Goal: Task Accomplishment & Management: Manage account settings

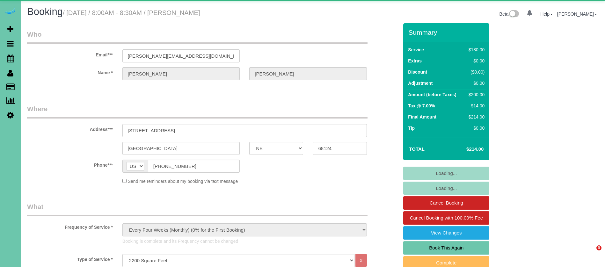
select select "NE"
select select "object:659"
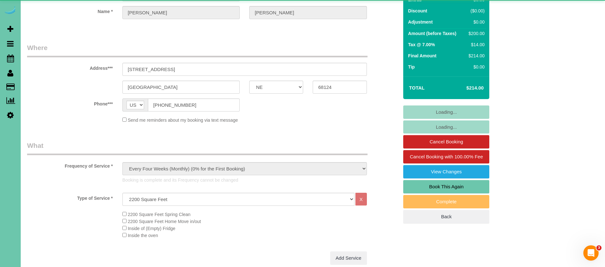
scroll to position [89, 0]
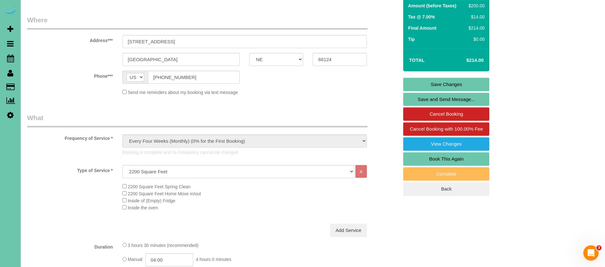
click at [455, 160] on link "Book This Again" at bounding box center [446, 158] width 86 height 13
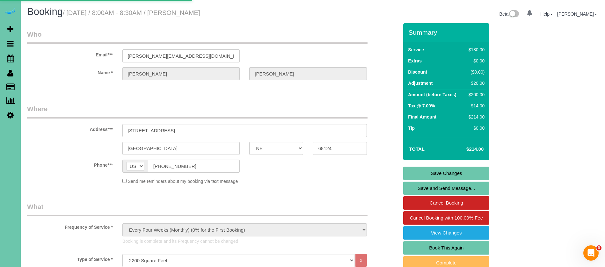
select select "NE"
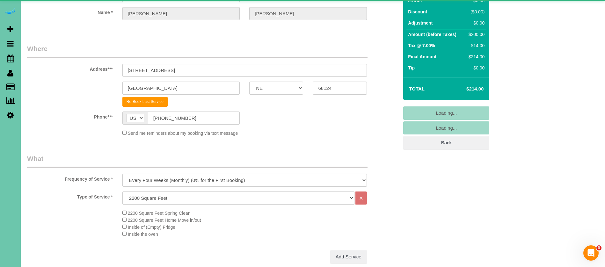
scroll to position [73, 0]
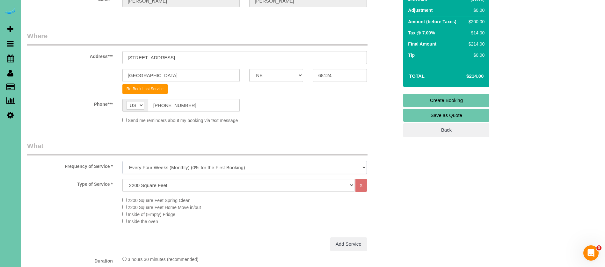
click at [196, 167] on select "One Time Weekly (0% for the First Booking) Bi-Weekly (0% for the First Booking)…" at bounding box center [244, 167] width 244 height 13
select select "object:1648"
click at [122, 161] on select "One Time Weekly (0% for the First Booking) Bi-Weekly (0% for the First Booking)…" at bounding box center [244, 167] width 244 height 13
click at [194, 186] on select "Hourly 2.5 Hour Custom Clean 3.5 Hour Custom Clean commercial 1000 Square Feet …" at bounding box center [238, 185] width 232 height 13
select select "160"
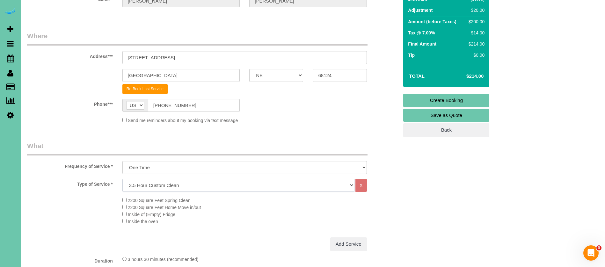
click at [122, 179] on select "Hourly 2.5 Hour Custom Clean 3.5 Hour Custom Clean commercial 1000 Square Feet …" at bounding box center [238, 185] width 232 height 13
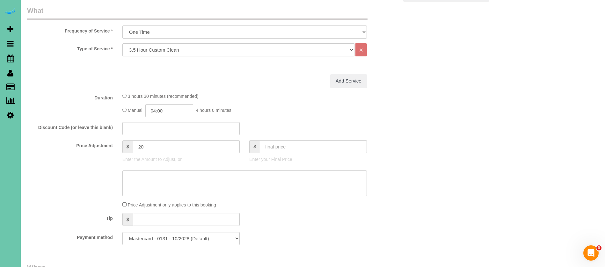
scroll to position [213, 0]
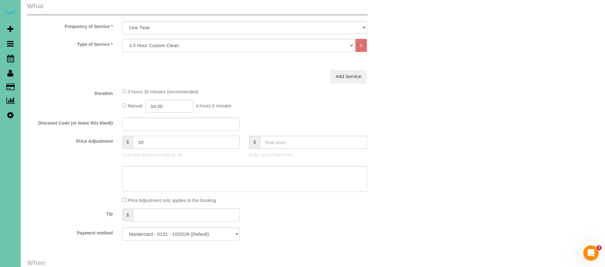
drag, startPoint x: 141, startPoint y: 140, endPoint x: 134, endPoint y: 141, distance: 7.0
click at [134, 141] on input "20" at bounding box center [186, 142] width 107 height 13
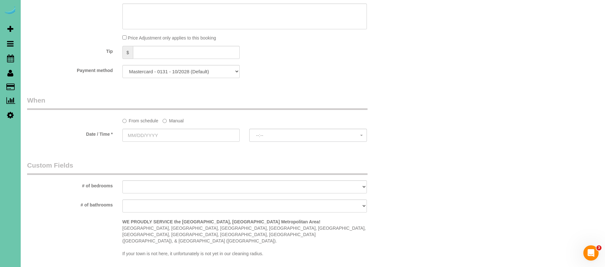
scroll to position [390, 0]
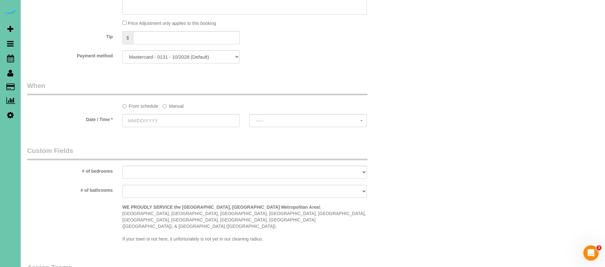
drag, startPoint x: 172, startPoint y: 105, endPoint x: 158, endPoint y: 113, distance: 17.0
click at [171, 105] on label "Manual" at bounding box center [172, 105] width 21 height 9
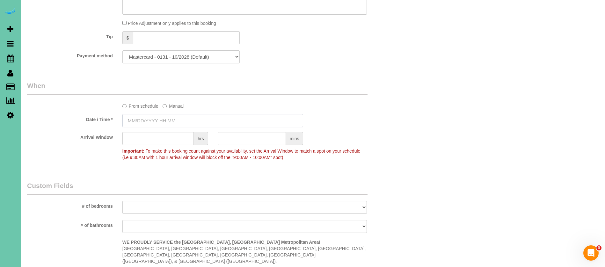
drag, startPoint x: 158, startPoint y: 113, endPoint x: 147, endPoint y: 120, distance: 12.0
click at [147, 119] on input "text" at bounding box center [212, 120] width 181 height 13
type input "[DATE] 8:00AM"
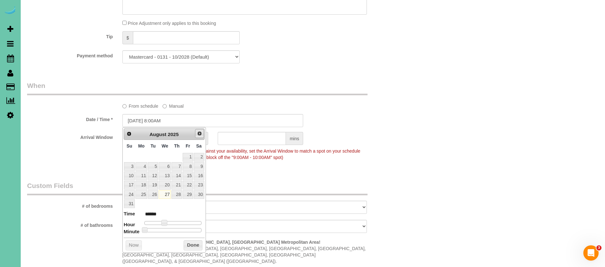
click at [199, 131] on span "Next" at bounding box center [199, 133] width 5 height 5
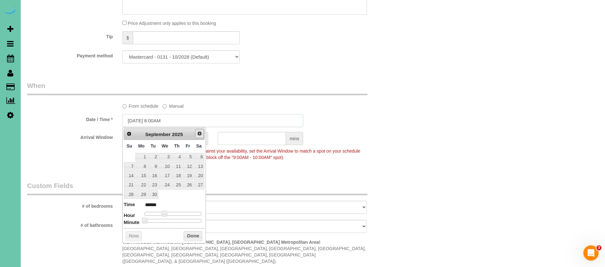
type input "0"
click at [152, 158] on link "2" at bounding box center [153, 157] width 10 height 9
type input "[DATE] 9:00AM"
type input "******"
type input "[DATE] 10:00AM"
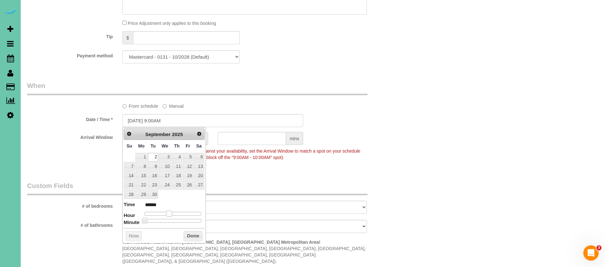
type input "*******"
type input "[DATE] 11:00AM"
type input "*******"
type input "[DATE] 12:00PM"
type input "*******"
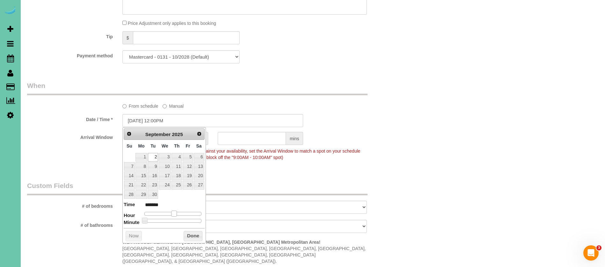
drag, startPoint x: 164, startPoint y: 213, endPoint x: 175, endPoint y: 213, distance: 10.5
click at [175, 213] on span at bounding box center [174, 214] width 6 height 6
click at [193, 234] on button "Done" at bounding box center [192, 236] width 19 height 10
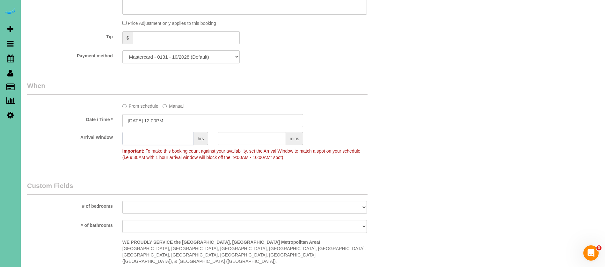
click at [176, 137] on input "text" at bounding box center [157, 138] width 71 height 13
type input "1"
click at [168, 119] on input "[DATE] 12:00PM" at bounding box center [212, 120] width 181 height 13
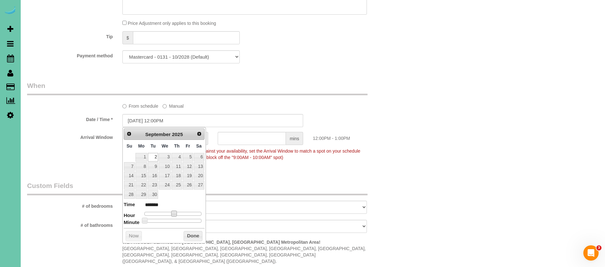
type input "[DATE] 11:00AM"
type input "*******"
type input "[DATE] 10:00AM"
type input "*******"
type input "[DATE] 11:00AM"
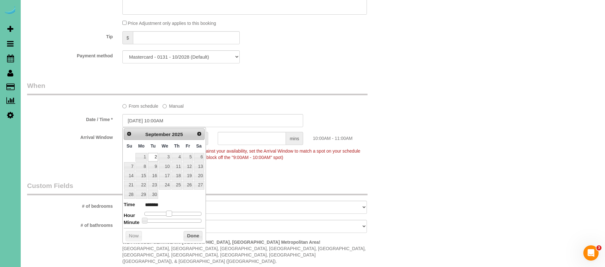
type input "*******"
drag, startPoint x: 173, startPoint y: 211, endPoint x: 180, endPoint y: 232, distance: 21.5
click at [172, 212] on span at bounding box center [172, 214] width 6 height 6
type input "[DATE] 11:05AM"
type input "*******"
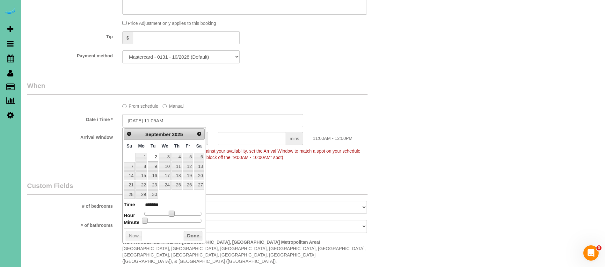
type input "[DATE] 11:10AM"
type input "*******"
type input "[DATE] 11:15AM"
type input "*******"
type input "[DATE] 11:20AM"
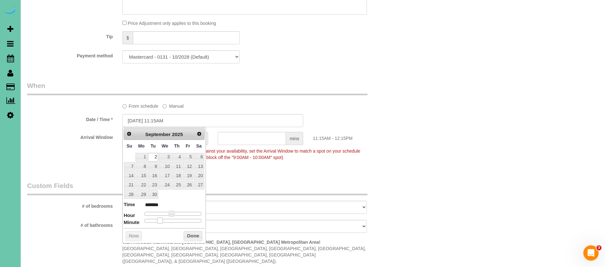
type input "*******"
type input "[DATE] 11:25AM"
type input "*******"
drag, startPoint x: 155, startPoint y: 221, endPoint x: 172, endPoint y: 222, distance: 16.6
click at [171, 222] on span at bounding box center [170, 221] width 6 height 6
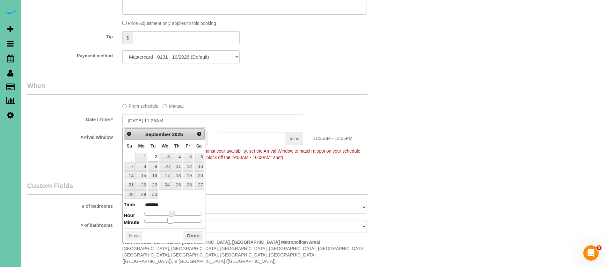
click at [173, 221] on div at bounding box center [172, 221] width 57 height 4
type input "[DATE] 11:30AM"
type input "*******"
drag, startPoint x: 171, startPoint y: 221, endPoint x: 182, endPoint y: 233, distance: 15.6
click at [176, 222] on span at bounding box center [175, 221] width 6 height 6
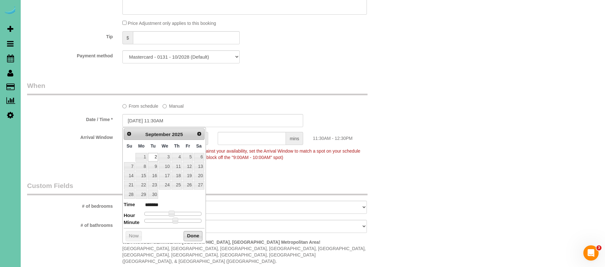
click at [189, 233] on button "Done" at bounding box center [192, 236] width 19 height 10
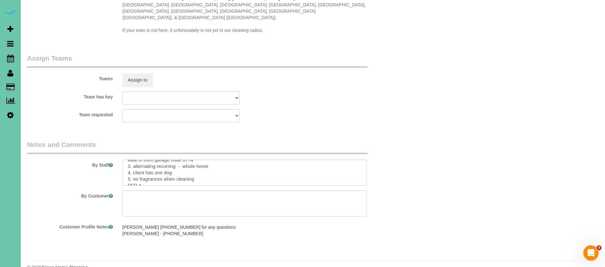
scroll to position [18, 0]
drag, startPoint x: 218, startPoint y: 154, endPoint x: 134, endPoint y: 156, distance: 83.8
click at [134, 160] on textarea at bounding box center [244, 173] width 244 height 26
click at [201, 163] on textarea at bounding box center [244, 173] width 244 height 26
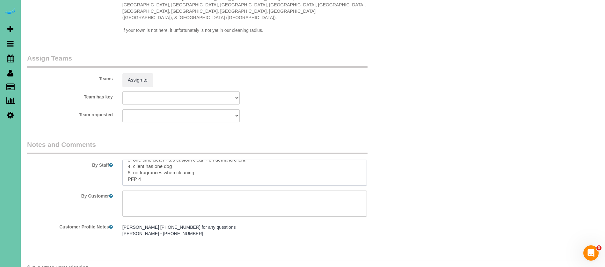
click at [196, 160] on textarea at bounding box center [244, 173] width 244 height 26
click at [360, 162] on textarea at bounding box center [244, 173] width 244 height 26
drag, startPoint x: 122, startPoint y: 167, endPoint x: 82, endPoint y: 166, distance: 40.2
click at [82, 166] on div "By Staff" at bounding box center [212, 163] width 381 height 46
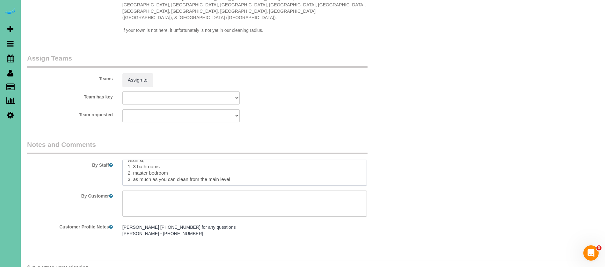
scroll to position [69, 0]
paste textarea "3.5 custom clean * Expected Completion (Based on Home Condition Rating 1–10): -…"
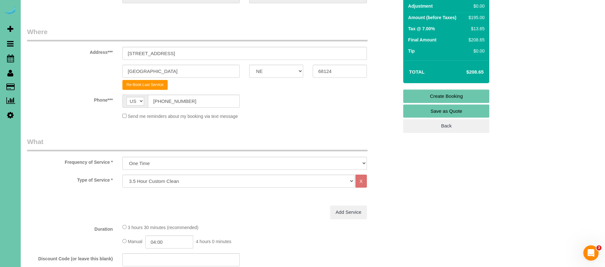
scroll to position [0, 0]
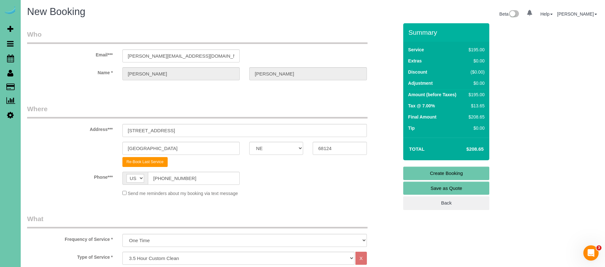
type textarea "9. loremi 2. dolors amet - consec AD 7624 elit sed doei temp in utlabo etdol - …"
drag, startPoint x: 473, startPoint y: 170, endPoint x: 468, endPoint y: 169, distance: 4.5
click at [473, 170] on link "Create Booking" at bounding box center [446, 173] width 86 height 13
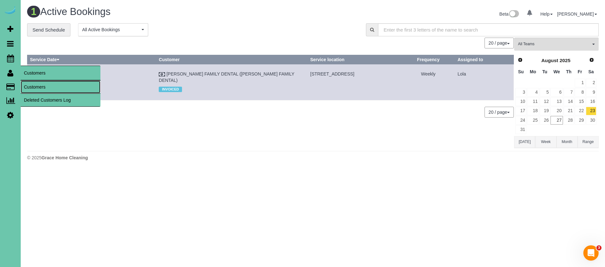
click at [48, 86] on link "Customers" at bounding box center [61, 87] width 80 height 13
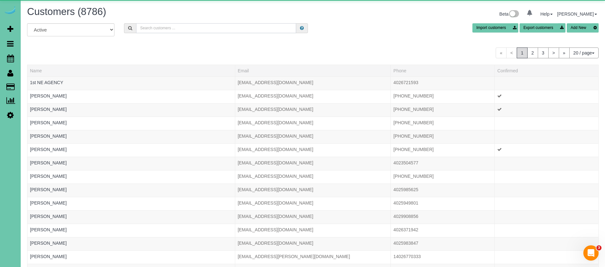
click at [155, 32] on input "text" at bounding box center [216, 28] width 160 height 10
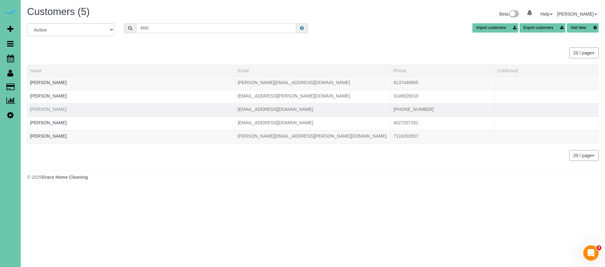
type input "4662"
click at [44, 109] on link "[PERSON_NAME]" at bounding box center [48, 109] width 37 height 5
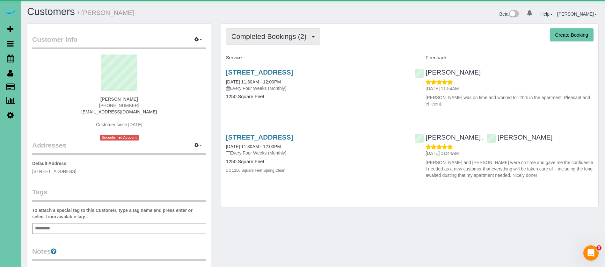
click at [273, 33] on span "Completed Bookings (2)" at bounding box center [270, 36] width 78 height 8
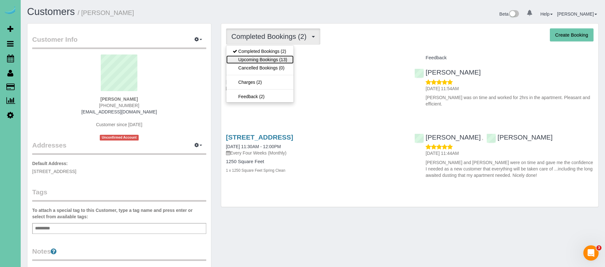
click at [279, 59] on link "Upcoming Bookings (13)" at bounding box center [259, 59] width 67 height 8
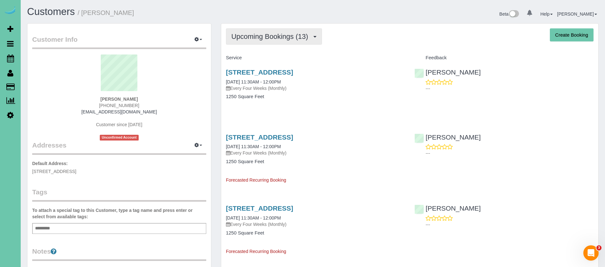
click at [273, 44] on button "Upcoming Bookings (13)" at bounding box center [274, 36] width 96 height 16
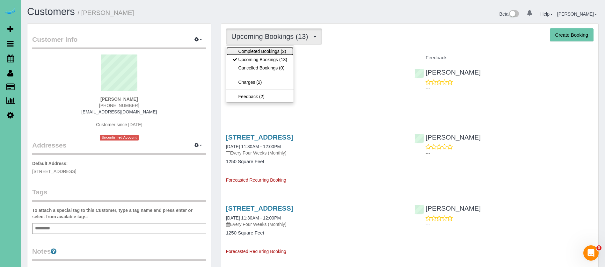
click at [269, 49] on link "Completed Bookings (2)" at bounding box center [259, 51] width 67 height 8
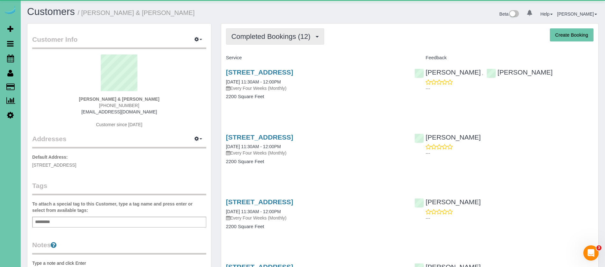
click at [278, 36] on span "Completed Bookings (12)" at bounding box center [272, 36] width 82 height 8
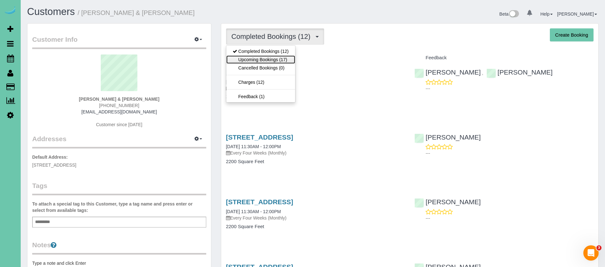
click at [268, 60] on link "Upcoming Bookings (17)" at bounding box center [260, 59] width 69 height 8
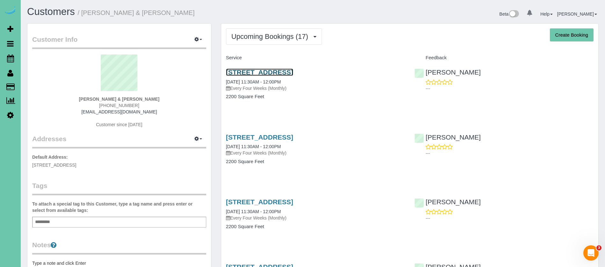
click at [255, 72] on link "5024 S 173rd Circle, Omaha, NE 68135" at bounding box center [259, 71] width 67 height 7
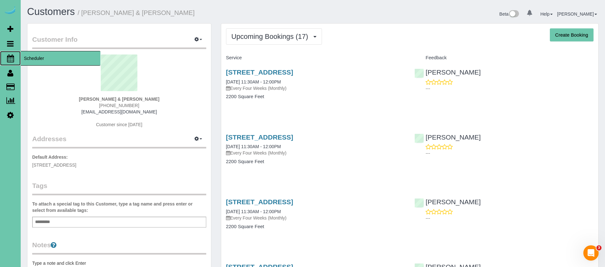
click at [29, 58] on span "Scheduler" at bounding box center [61, 58] width 80 height 15
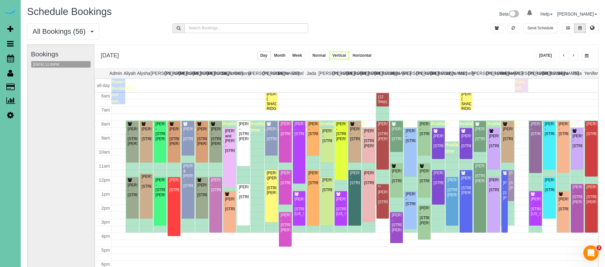
scroll to position [0, 0]
drag, startPoint x: 513, startPoint y: 26, endPoint x: 516, endPoint y: 27, distance: 3.4
click at [513, 26] on icon "button" at bounding box center [512, 28] width 3 height 4
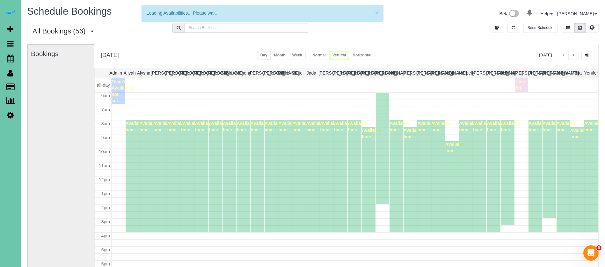
click at [553, 56] on button "[DATE]" at bounding box center [545, 55] width 20 height 9
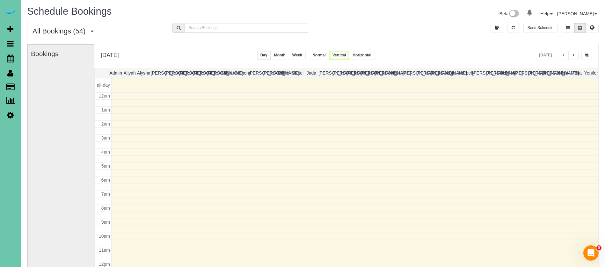
scroll to position [84, 0]
drag, startPoint x: 517, startPoint y: 29, endPoint x: 555, endPoint y: 66, distance: 53.8
click at [517, 29] on button "button" at bounding box center [512, 28] width 11 height 10
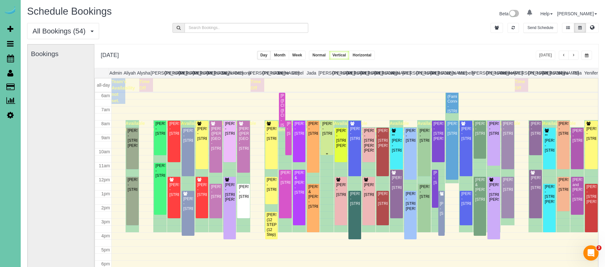
click at [326, 136] on div "Sarah Bowes - 11718 S 109th Street, Papillion, NE 68046" at bounding box center [327, 128] width 10 height 15
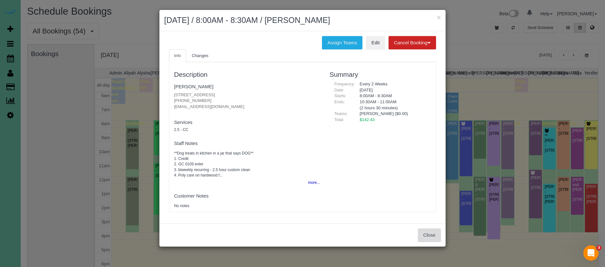
click at [434, 234] on button "Close" at bounding box center [429, 234] width 23 height 13
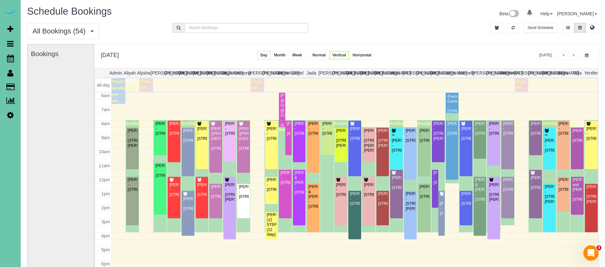
click at [577, 54] on button "button" at bounding box center [573, 55] width 10 height 9
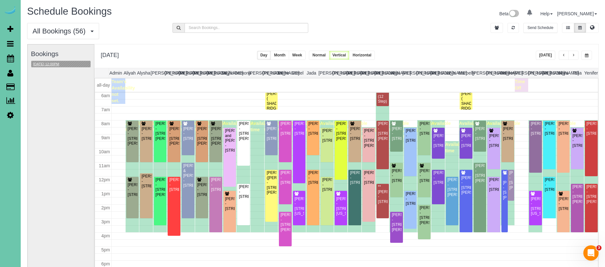
click at [61, 64] on button "08/28/2025 12:00PM" at bounding box center [46, 64] width 30 height 7
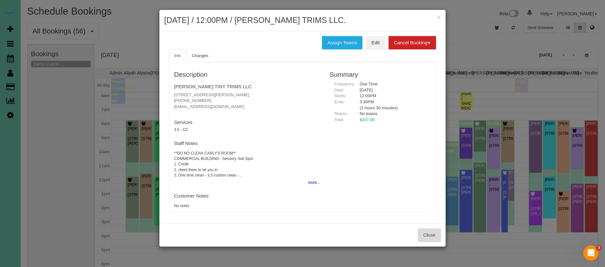
click at [435, 235] on button "Close" at bounding box center [429, 234] width 23 height 13
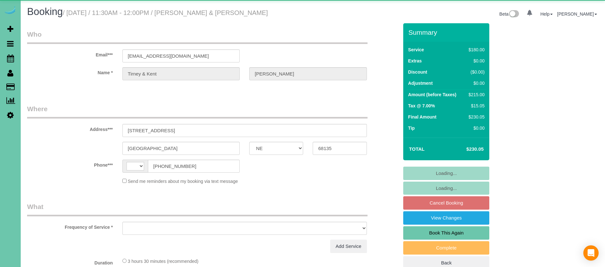
select select "NE"
select select "string:US"
select select "object:664"
select select "string:fspay-e1c1dfaf-29cd-49cb-b2a5-2dc8db5ef3af"
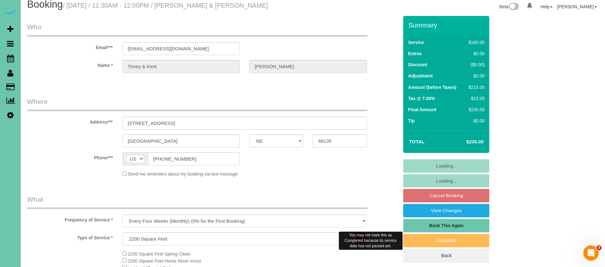
scroll to position [10, 0]
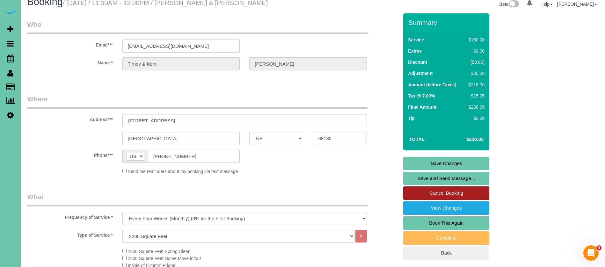
click at [440, 194] on link "Cancel Booking" at bounding box center [446, 192] width 86 height 13
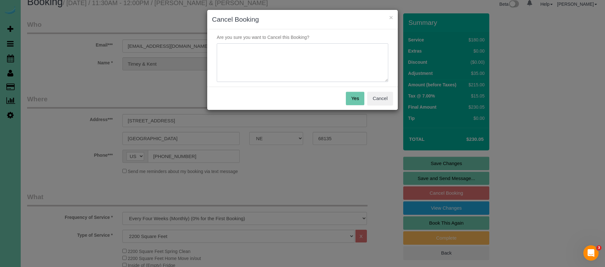
click at [281, 78] on textarea at bounding box center [302, 62] width 171 height 39
type textarea "client"
